Goal: Information Seeking & Learning: Learn about a topic

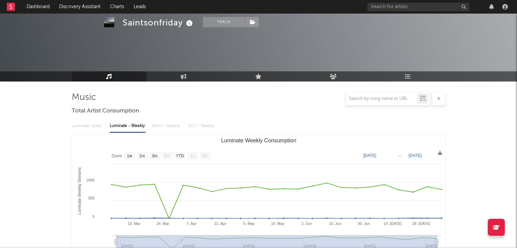
select select "1w"
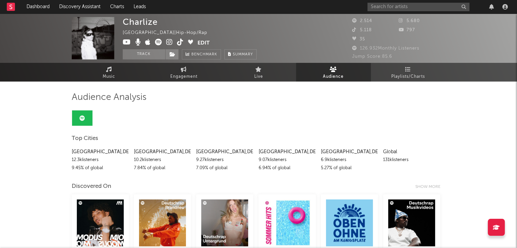
click at [39, 8] on link "Dashboard" at bounding box center [38, 7] width 33 height 14
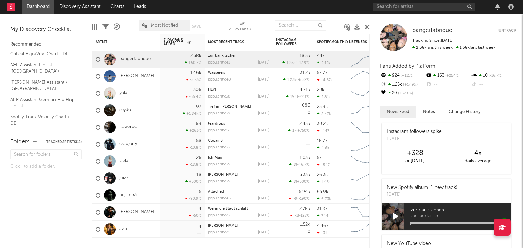
click at [123, 160] on link "laela" at bounding box center [123, 162] width 9 height 6
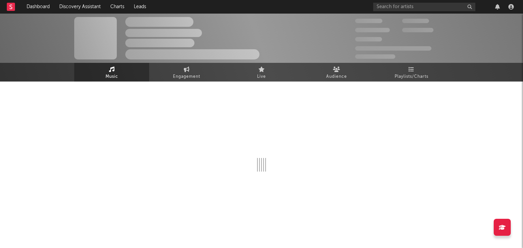
select select "6m"
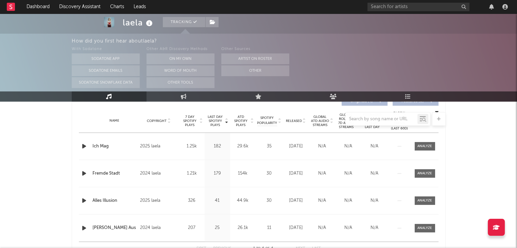
scroll to position [258, 0]
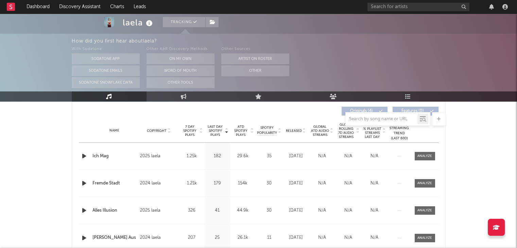
click at [157, 130] on span "Copyright" at bounding box center [157, 131] width 20 height 4
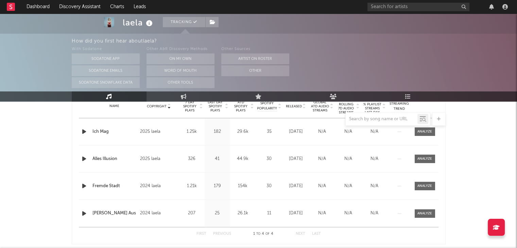
scroll to position [282, 0]
click at [82, 184] on icon "button" at bounding box center [84, 186] width 7 height 9
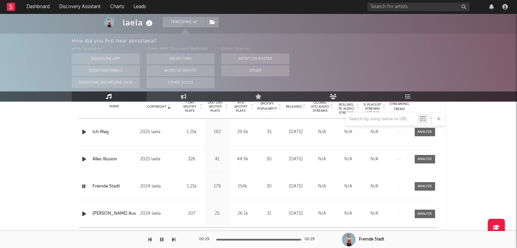
click at [36, 4] on link "Dashboard" at bounding box center [38, 7] width 33 height 14
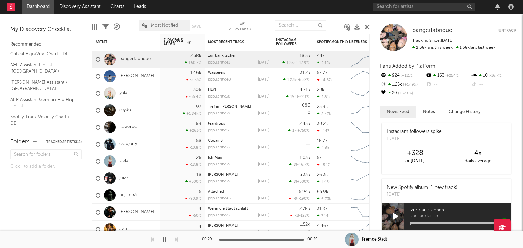
click at [124, 160] on link "laela" at bounding box center [123, 162] width 9 height 6
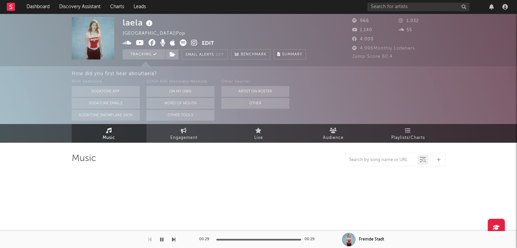
select select "6m"
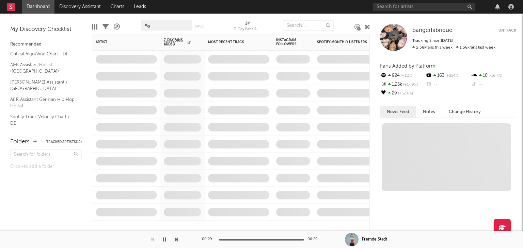
click at [122, 95] on span at bounding box center [126, 93] width 68 height 17
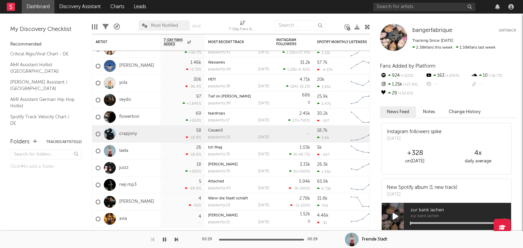
click at [129, 133] on link "crapjony" at bounding box center [128, 134] width 18 height 6
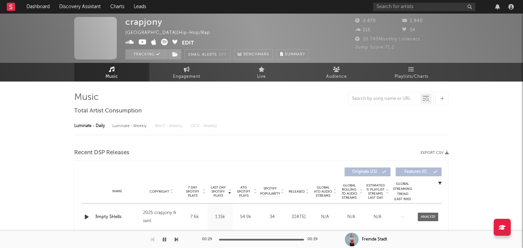
select select "6m"
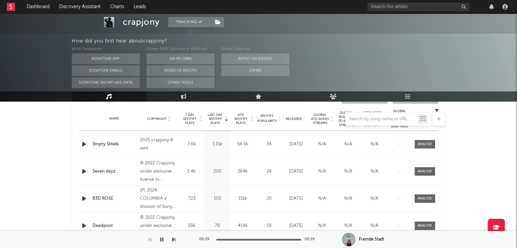
scroll to position [270, 0]
click at [151, 119] on div at bounding box center [259, 119] width 374 height 14
click at [164, 116] on div at bounding box center [259, 119] width 374 height 14
click at [167, 119] on div at bounding box center [259, 119] width 374 height 14
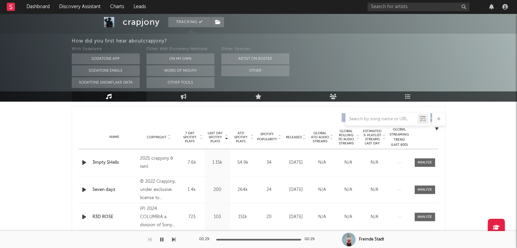
scroll to position [250, 0]
click at [168, 139] on icon at bounding box center [168, 140] width 3 height 3
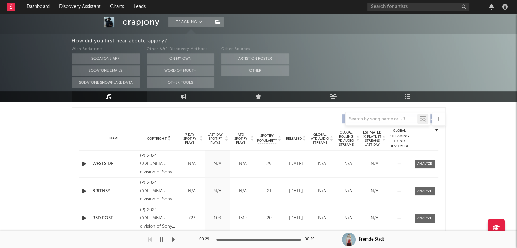
click at [168, 139] on icon at bounding box center [168, 140] width 3 height 3
click at [41, 7] on link "Dashboard" at bounding box center [38, 7] width 33 height 14
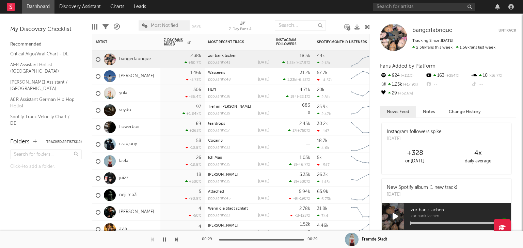
click at [181, 142] on div "58 -10.8 %" at bounding box center [182, 144] width 37 height 17
